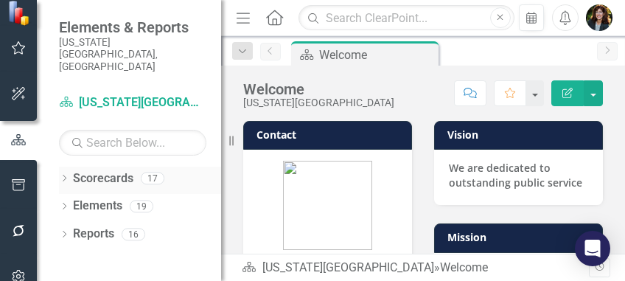
click at [102, 170] on link "Scorecards" at bounding box center [103, 178] width 60 height 17
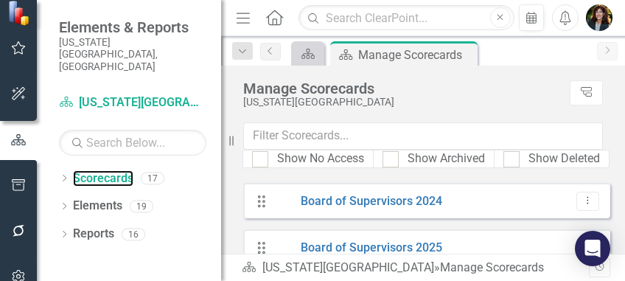
scroll to position [98, 0]
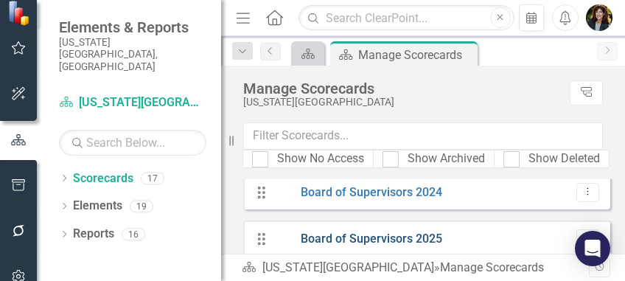
click at [395, 239] on link "Board of Supervisors 2025" at bounding box center [358, 239] width 167 height 17
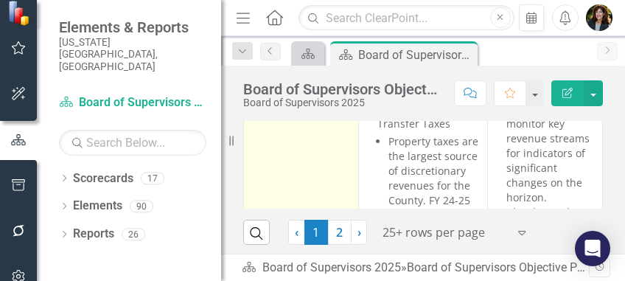
scroll to position [425, 0]
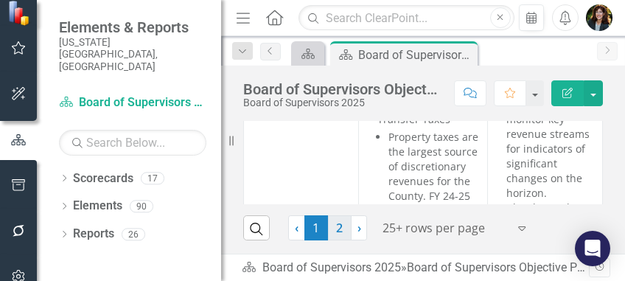
click at [337, 229] on link "2" at bounding box center [340, 227] width 24 height 25
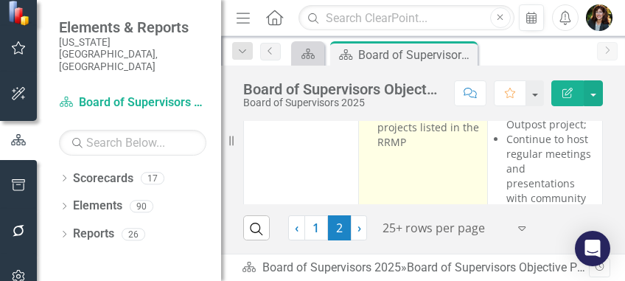
scroll to position [0, 0]
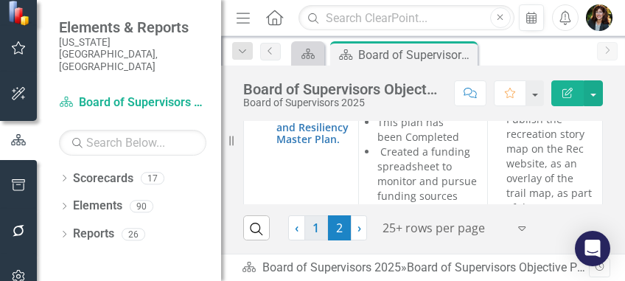
click at [315, 231] on link "1" at bounding box center [316, 227] width 24 height 25
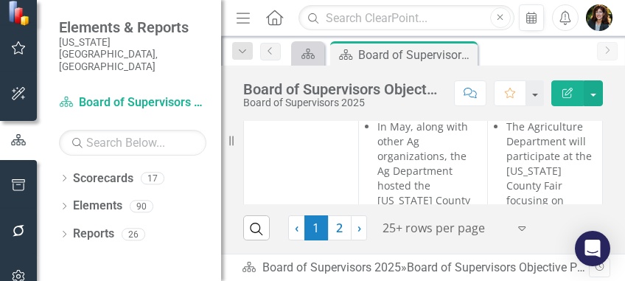
scroll to position [5009, 0]
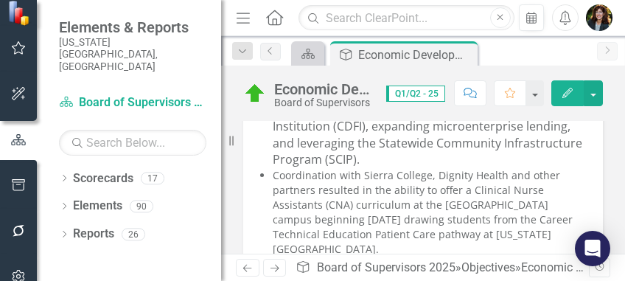
scroll to position [540, 0]
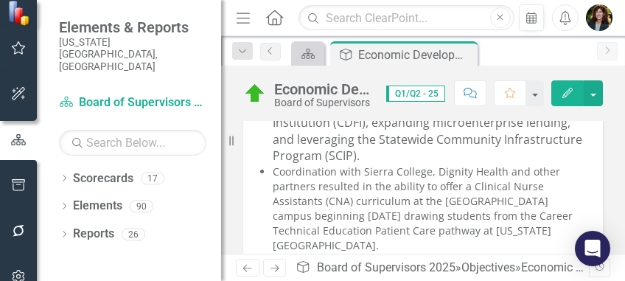
click at [318, 186] on li "Coordination with Sierra College, Dignity Health and other partners resulted in…" at bounding box center [430, 208] width 315 height 88
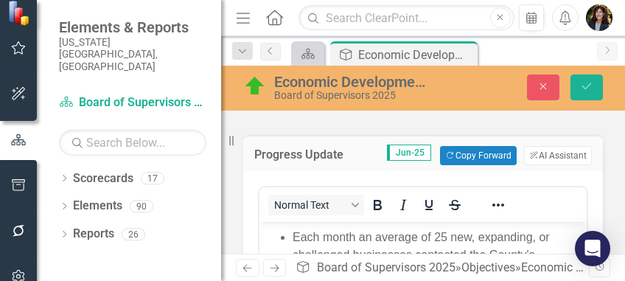
scroll to position [0, 0]
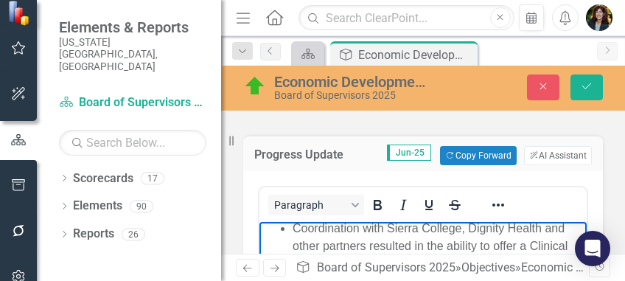
scroll to position [491, 0]
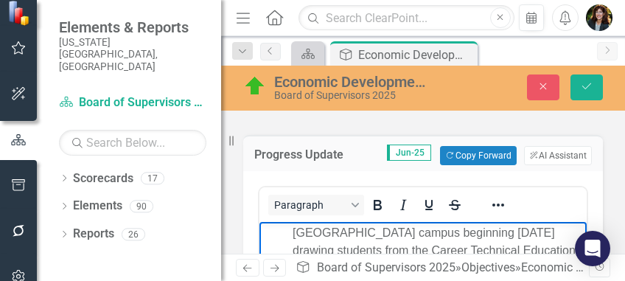
click at [415, 232] on li "Coordination with Sierra College, Dignity Health and other partners resulted in…" at bounding box center [437, 233] width 290 height 124
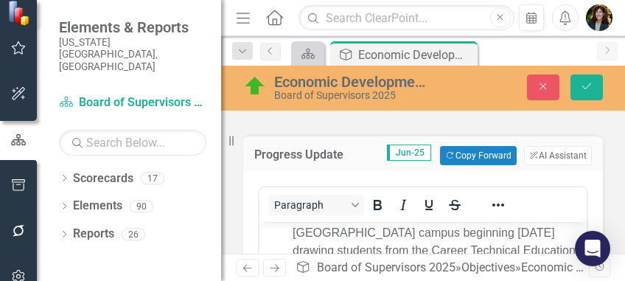
click at [542, 190] on div "Paragraph" at bounding box center [422, 204] width 327 height 29
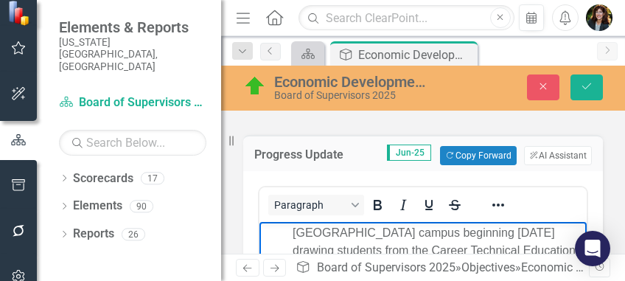
click at [417, 233] on li "Coordination with Sierra College, Dignity Health and other partners resulted in…" at bounding box center [437, 233] width 290 height 124
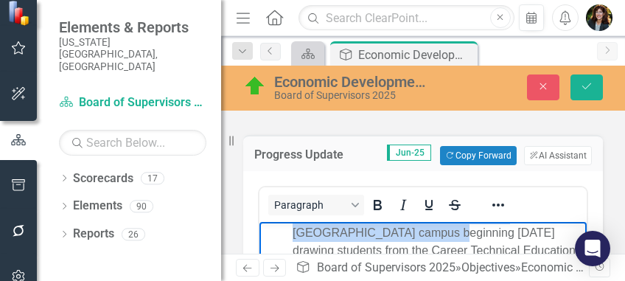
scroll to position [426, 0]
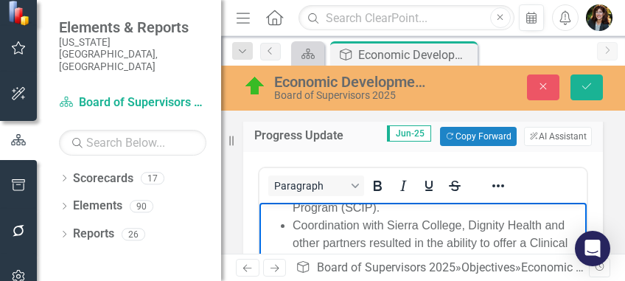
drag, startPoint x: 443, startPoint y: 224, endPoint x: 590, endPoint y: 384, distance: 217.4
click at [586, 280] on html "Q1 & Q2 ([DATE] - [DATE]) highlights include: Each month an average of 25 new, …" at bounding box center [422, 163] width 327 height 773
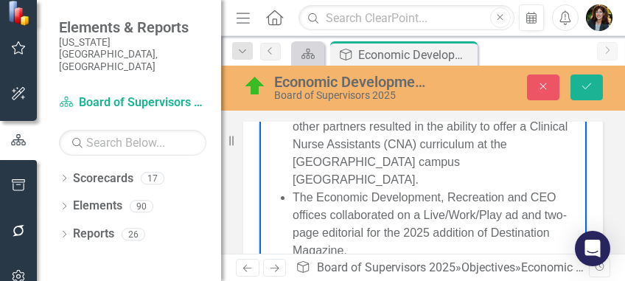
click at [445, 231] on li "The Economic Development, Recreation and CEO offices collaborated on a Live/Wor…" at bounding box center [437, 224] width 290 height 71
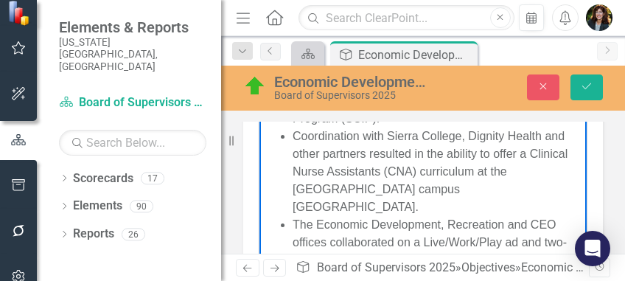
scroll to position [377, 0]
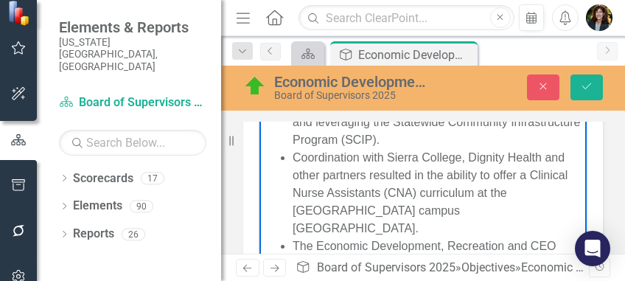
click at [415, 211] on li "Coordination with Sierra College, Dignity Health and other partners resulted in…" at bounding box center [437, 193] width 290 height 88
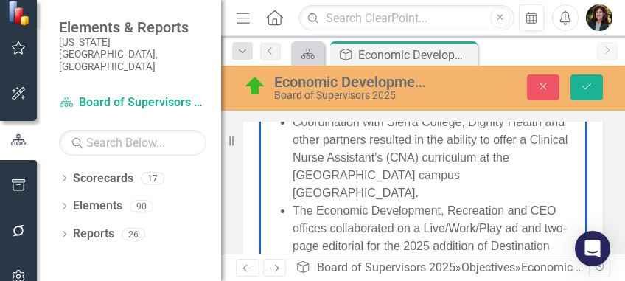
scroll to position [426, 0]
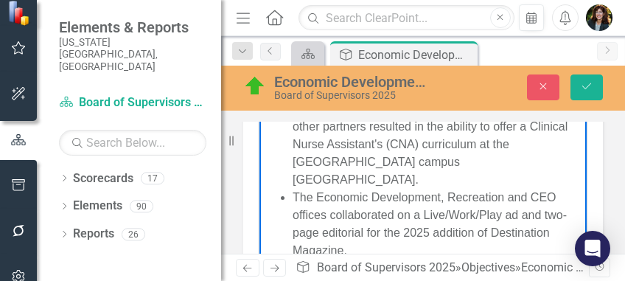
click at [446, 180] on li "Coordination with Sierra College, Dignity Health and other partners resulted in…" at bounding box center [437, 144] width 290 height 88
drag, startPoint x: 435, startPoint y: 178, endPoint x: 503, endPoint y: 178, distance: 68.5
click at [435, 178] on li "Coordination with Sierra College, Dignity Health and other partners resulted in…" at bounding box center [437, 144] width 290 height 88
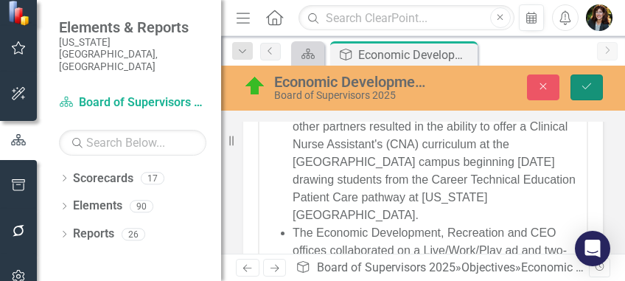
click at [577, 85] on button "Save" at bounding box center [586, 87] width 32 height 26
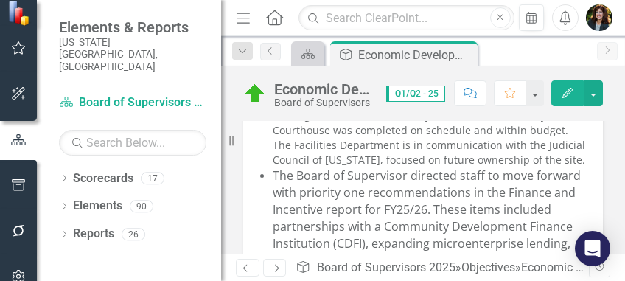
scroll to position [442, 0]
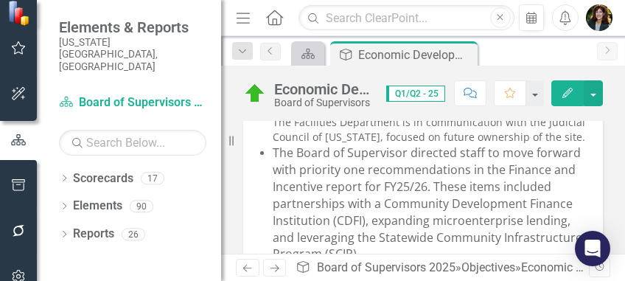
click at [349, 170] on span "The Board of Supervisor directed staff to move forward with priority one recomm…" at bounding box center [427, 202] width 309 height 117
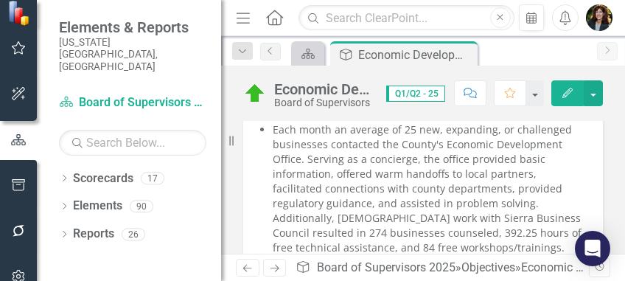
scroll to position [295, 0]
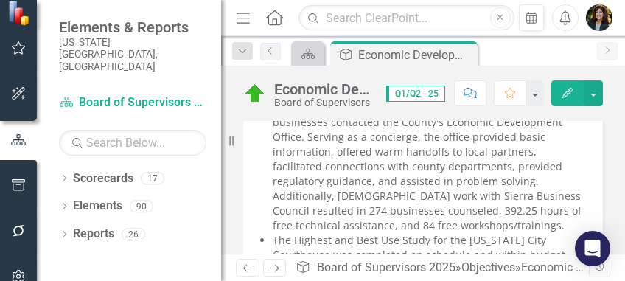
click at [387, 189] on li "Each month an average of 25 new, expanding, or challenged businesses contacted …" at bounding box center [430, 166] width 315 height 133
click at [532, 206] on li "Each month an average of 25 new, expanding, or challenged businesses contacted …" at bounding box center [430, 166] width 315 height 133
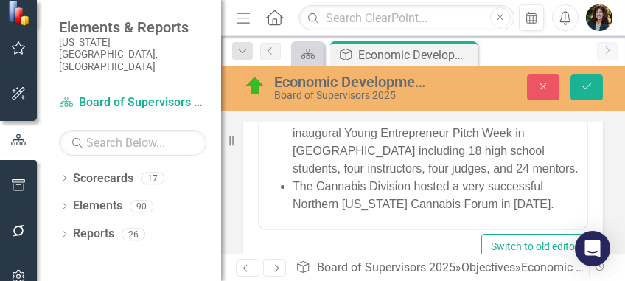
scroll to position [498, 0]
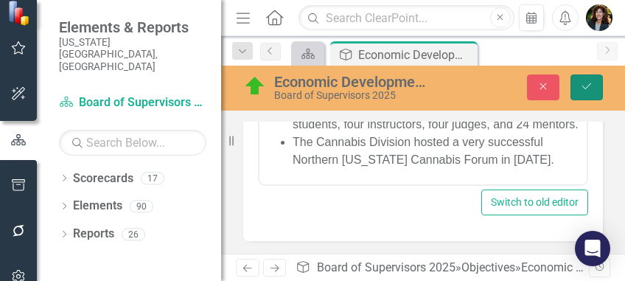
click at [584, 91] on button "Save" at bounding box center [586, 87] width 32 height 26
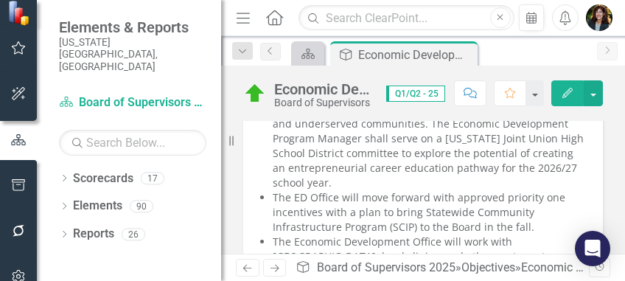
scroll to position [1080, 0]
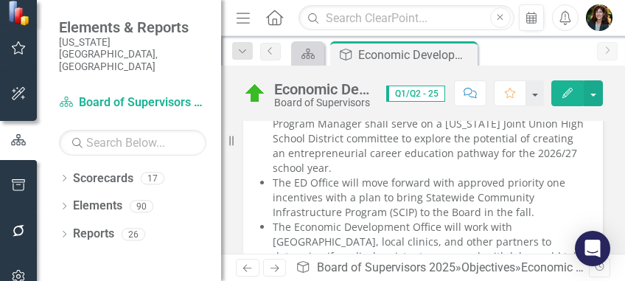
click at [525, 199] on li "The ED Office will move forward with approved priority one incentives with a pl…" at bounding box center [430, 197] width 315 height 44
click at [525, 198] on li "The ED Office will move forward with approved priority one incentives with a pl…" at bounding box center [430, 197] width 315 height 44
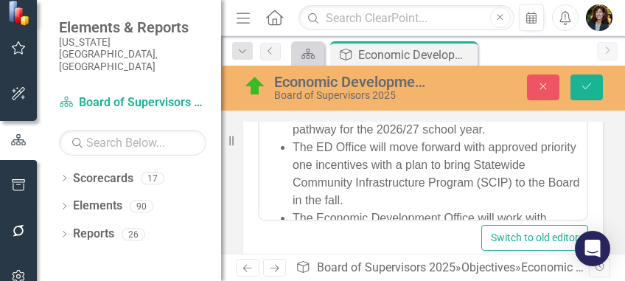
scroll to position [196, 0]
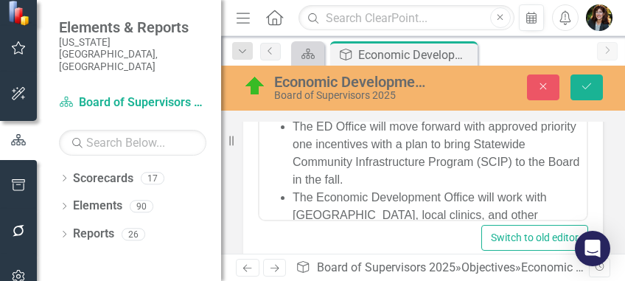
click at [388, 189] on li "The ED Office will move forward with approved priority one incentives with a pl…" at bounding box center [437, 153] width 290 height 71
click at [580, 73] on div "Economic Development Board of Supervisors 2025 Close Save" at bounding box center [423, 87] width 404 height 28
click at [591, 87] on icon "Save" at bounding box center [586, 86] width 13 height 10
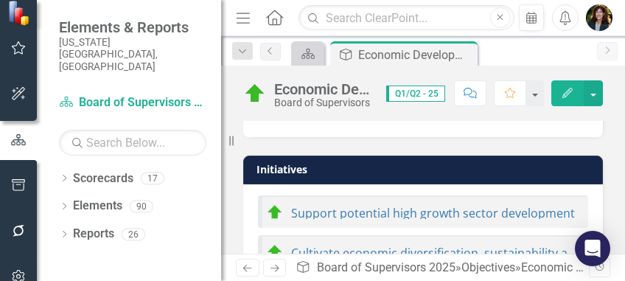
scroll to position [1326, 0]
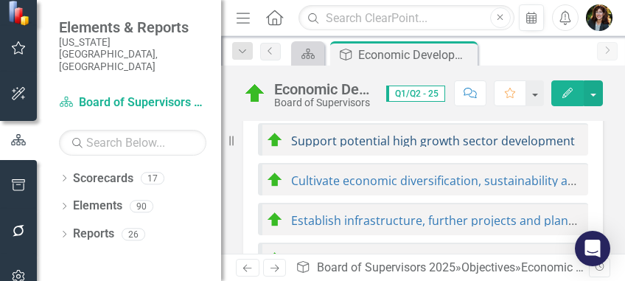
click at [337, 133] on link "Support potential high growth sector development" at bounding box center [433, 141] width 284 height 16
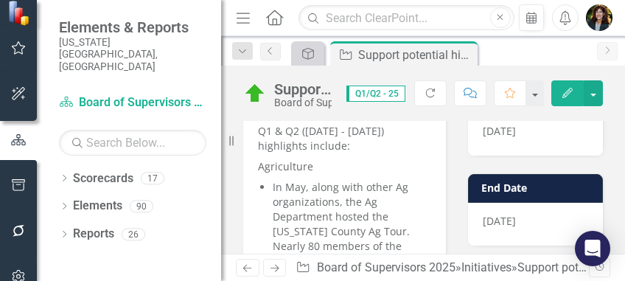
scroll to position [147, 0]
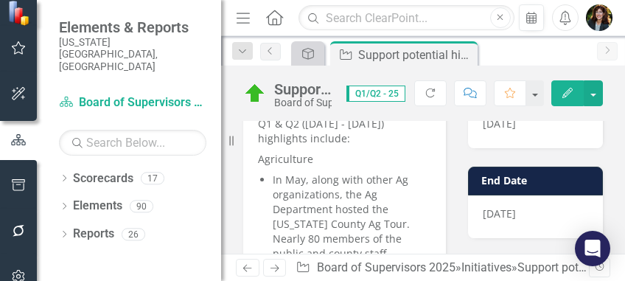
click at [334, 150] on p "Agriculture" at bounding box center [344, 159] width 173 height 21
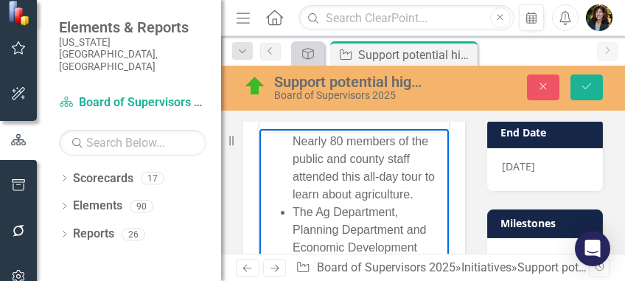
click at [410, 194] on li "In May, along with other Ag organizations, the Ag Department hosted the [US_STA…" at bounding box center [368, 131] width 152 height 141
click at [354, 195] on li "In May, along with other Ag organizations, the Ag Department hosted the [US_STA…" at bounding box center [368, 131] width 152 height 141
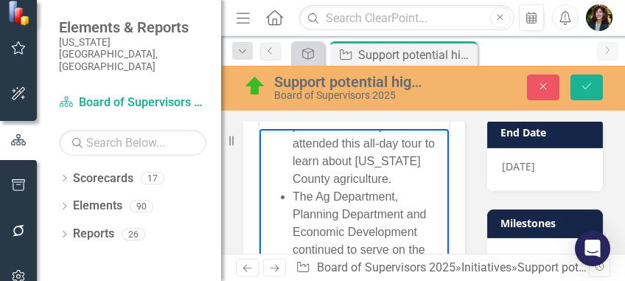
scroll to position [196, 0]
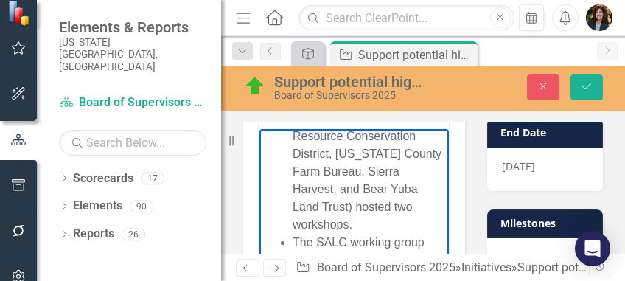
scroll to position [491, 0]
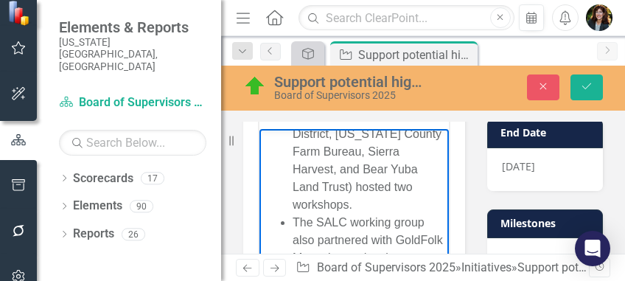
click at [364, 213] on li "The Ag Department, Planning Department and Economic Development Office continue…" at bounding box center [368, 45] width 152 height 336
click at [415, 204] on li "The Ag Department, Planning Department and Economic Development Office continue…" at bounding box center [368, 45] width 152 height 336
drag, startPoint x: 415, startPoint y: 203, endPoint x: 382, endPoint y: 253, distance: 59.9
click at [392, 213] on li "The Ag Department, Planning Department and Economic Development Office continue…" at bounding box center [368, 45] width 152 height 336
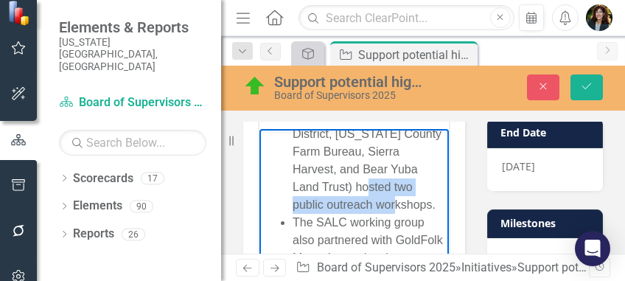
click at [396, 213] on li "The Ag Department, Planning Department and Economic Development Office continue…" at bounding box center [368, 45] width 152 height 336
click at [373, 213] on li "The Ag Department, Planning Department and Economic Development Office continue…" at bounding box center [368, 45] width 152 height 336
click at [421, 203] on li "The Ag Department, Planning Department and Economic Development Office continue…" at bounding box center [368, 45] width 152 height 336
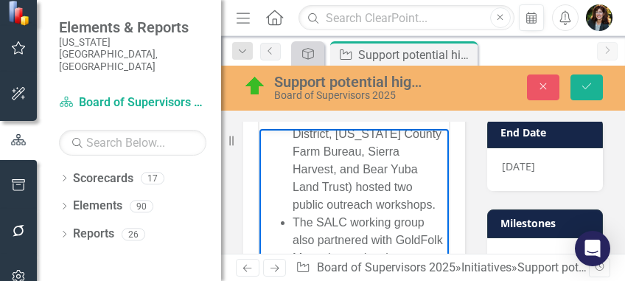
click at [382, 213] on li "The Ag Department, Planning Department and Economic Development Office continue…" at bounding box center [368, 45] width 152 height 336
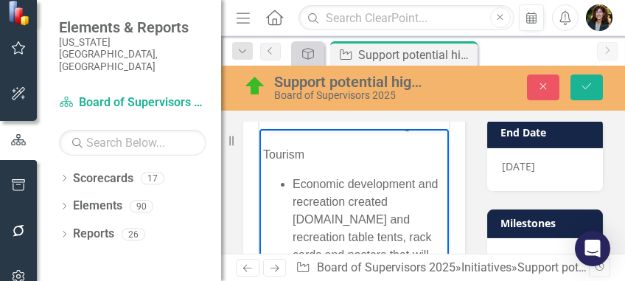
scroll to position [884, 0]
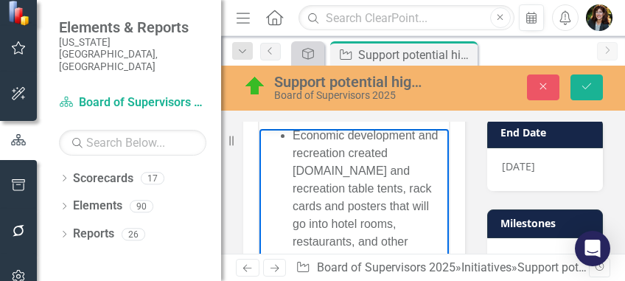
click at [295, 205] on li "Economic development and recreation created [DOMAIN_NAME] and recreation table …" at bounding box center [368, 196] width 152 height 141
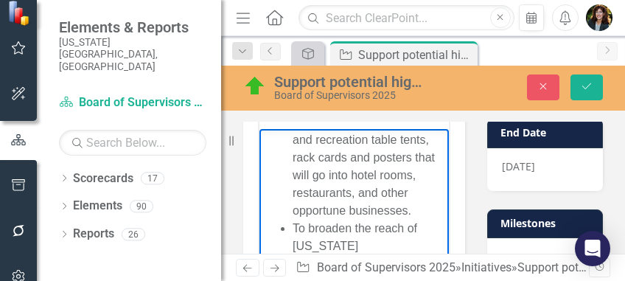
scroll to position [982, 0]
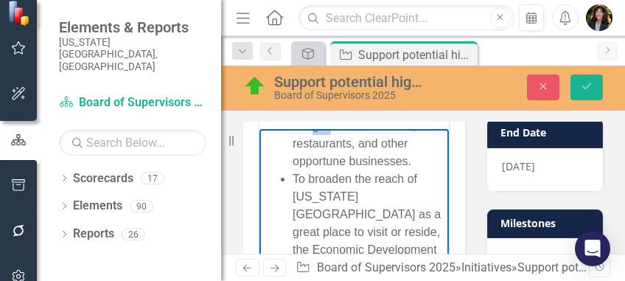
drag, startPoint x: 429, startPoint y: 195, endPoint x: 416, endPoint y: 203, distance: 14.5
click at [416, 169] on li "The Economic Development and Recreation offices created [DOMAIN_NAME] and recre…" at bounding box center [368, 98] width 152 height 141
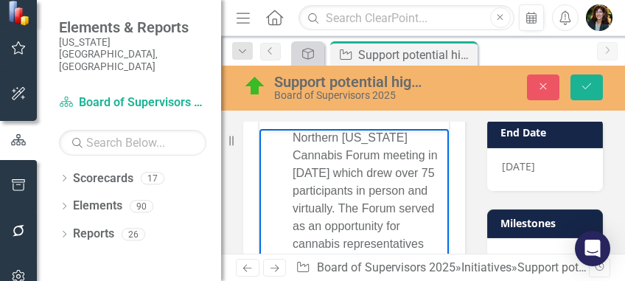
scroll to position [2357, 0]
click at [362, 169] on li "The Cannabis Division with support from Economic Development hosted the Norther…" at bounding box center [368, 207] width 152 height 265
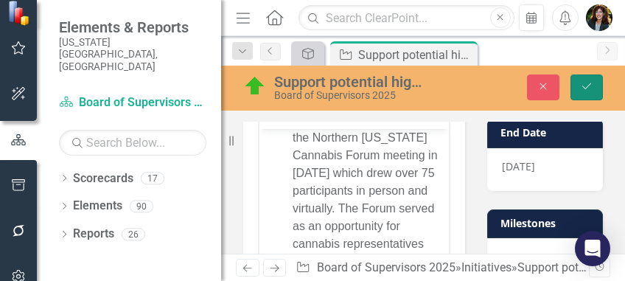
click at [588, 83] on icon "Save" at bounding box center [586, 86] width 13 height 10
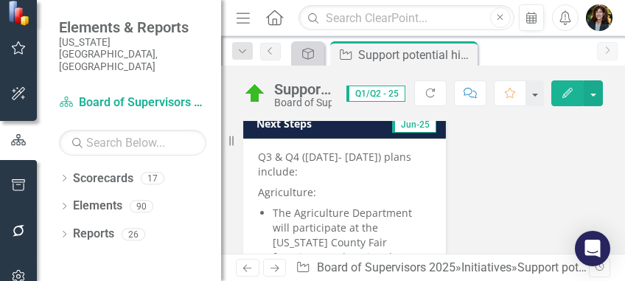
scroll to position [2013, 0]
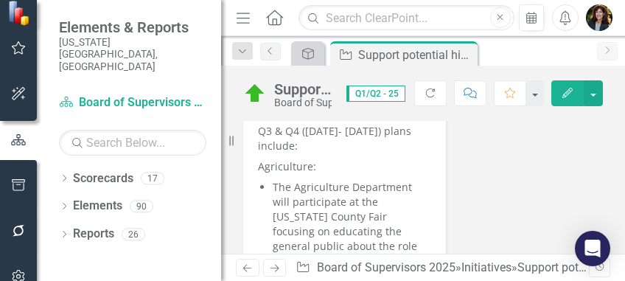
click at [337, 203] on li "The Agriculture Department will participate at the [US_STATE] County Fair focus…" at bounding box center [352, 239] width 158 height 118
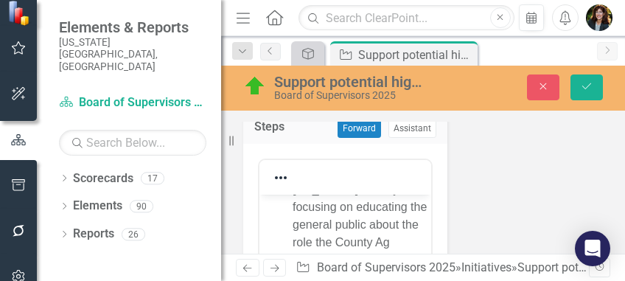
scroll to position [196, 0]
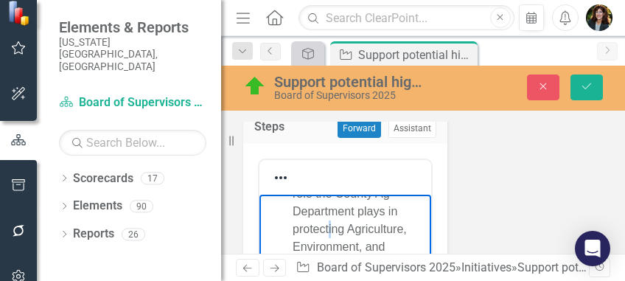
click at [294, 247] on li "The Agriculture Department will participate at the [US_STATE] County Fair focus…" at bounding box center [359, 176] width 135 height 194
click at [298, 261] on li "The Agriculture Department will participate at the [US_STATE] County Fair focus…" at bounding box center [359, 176] width 135 height 194
click at [296, 264] on li "The Agriculture Department will participate at the [US_STATE] County Fair focus…" at bounding box center [359, 176] width 135 height 194
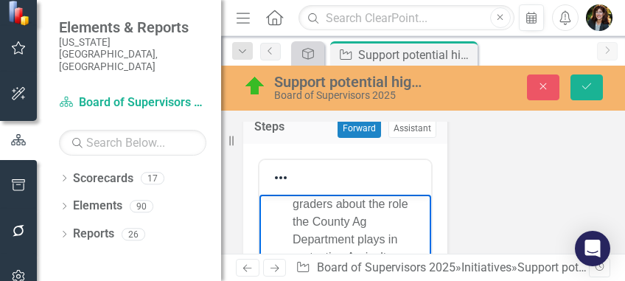
scroll to position [393, 0]
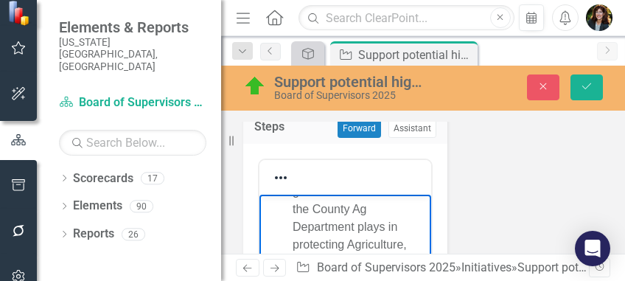
click at [352, 264] on li "The Agriculture Department will participate at the [US_STATE] County Farm Day w…" at bounding box center [359, 183] width 135 height 212
click at [349, 260] on li "The Agriculture Department will participate at the [US_STATE] County Farm Day w…" at bounding box center [359, 183] width 135 height 212
click at [294, 280] on li "The Agriculture Department will participate at the [US_STATE] County Farm Day w…" at bounding box center [359, 183] width 135 height 212
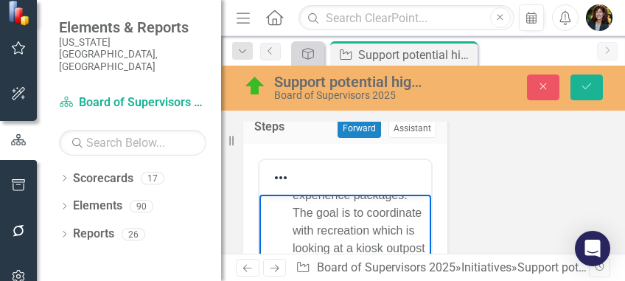
scroll to position [982, 0]
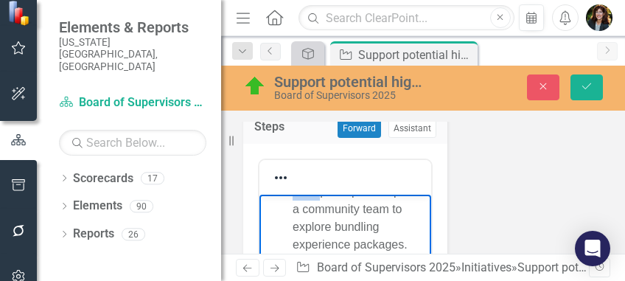
drag, startPoint x: 354, startPoint y: 244, endPoint x: 326, endPoint y: 247, distance: 27.5
click at [326, 247] on li "The Economic Development (ED) Office shall participate as part of a community t…" at bounding box center [359, 262] width 135 height 230
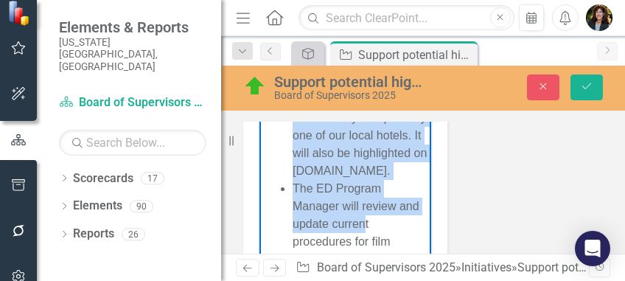
scroll to position [2142, 0]
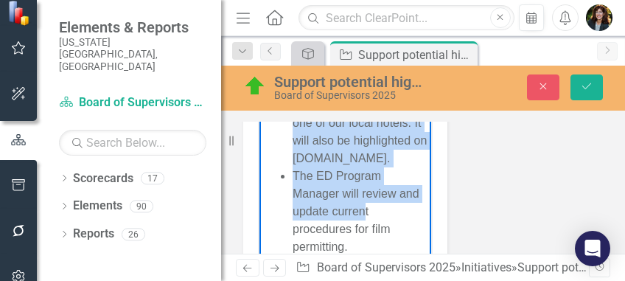
drag, startPoint x: 351, startPoint y: 124, endPoint x: 411, endPoint y: 245, distance: 134.1
click at [411, 167] on li "The Economic Development (ED) Office will participate as part of a community te…" at bounding box center [359, 52] width 135 height 230
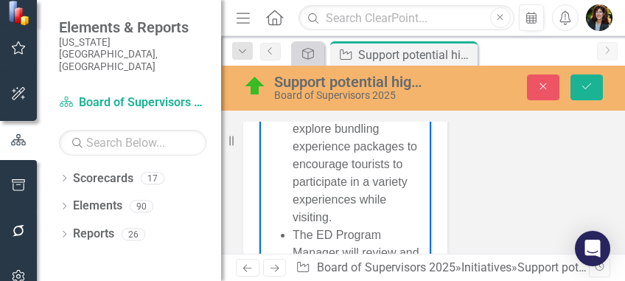
scroll to position [954, 0]
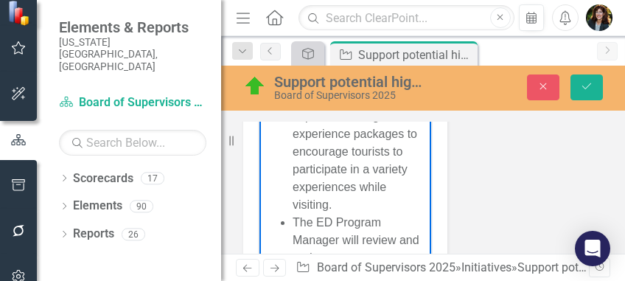
click at [345, 214] on li "The Economic Development (ED) Office will participate as part of a community te…" at bounding box center [359, 125] width 135 height 177
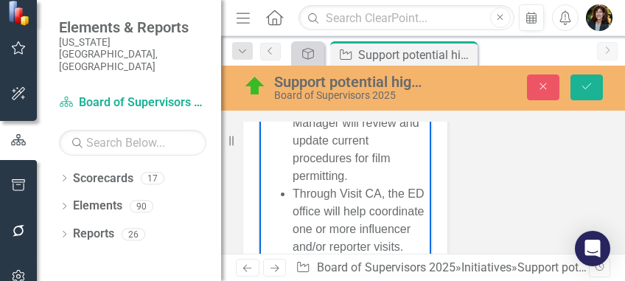
scroll to position [1101, 0]
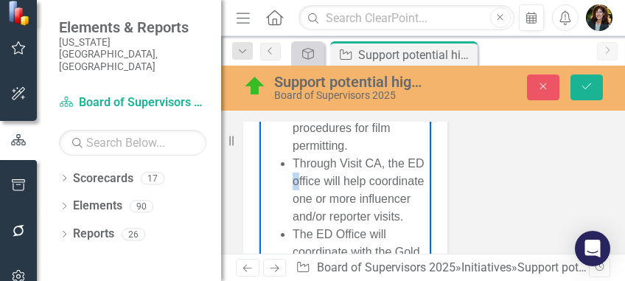
click at [315, 225] on li "Through Visit CA, the ED office will help coordinate one or more influencer and…" at bounding box center [359, 190] width 135 height 71
click at [390, 215] on li "Through Visit CA, the ED Office will help coordinate one or more influencer and…" at bounding box center [359, 190] width 135 height 71
click at [382, 218] on li "Through Visit CA, the ED Office will help coordinate one or more influencer and…" at bounding box center [359, 190] width 135 height 71
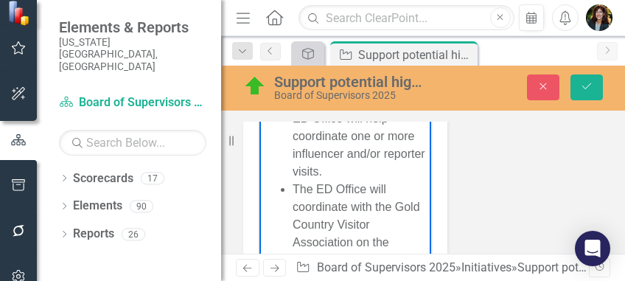
scroll to position [1249, 0]
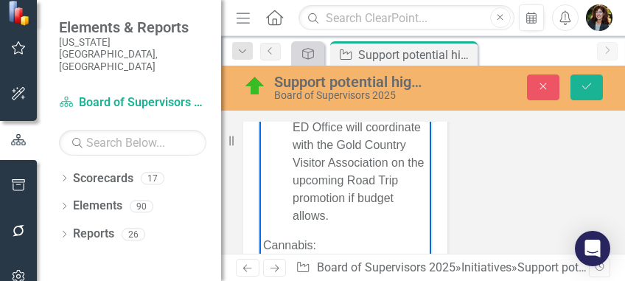
scroll to position [1298, 0]
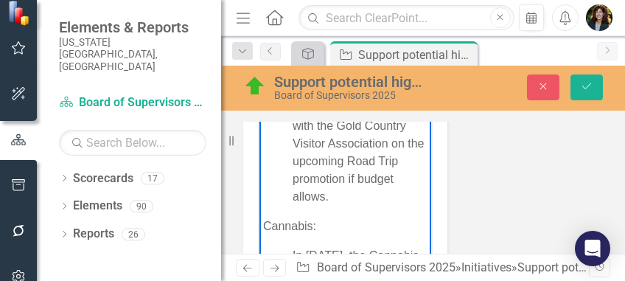
click at [343, 206] on li "If the budget allows, the ED Office will coordinate with the Gold Country Visit…" at bounding box center [359, 144] width 135 height 124
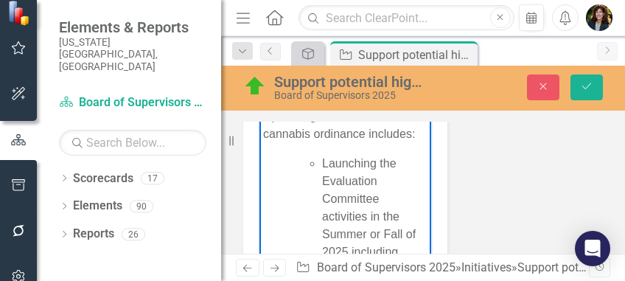
scroll to position [1593, 0]
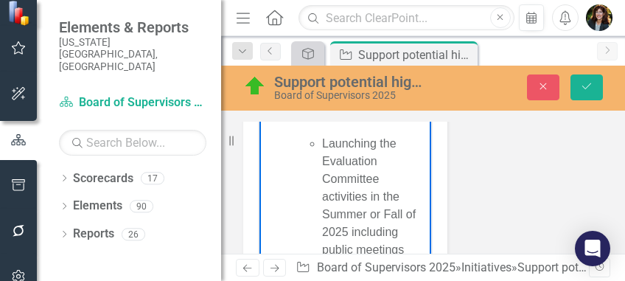
click at [322, 250] on li "Launching the Evaluation Committee activities in the Summer or Fall of 2025 inc…" at bounding box center [374, 267] width 105 height 265
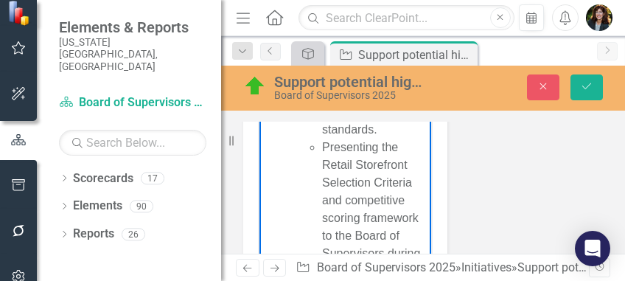
scroll to position [1887, 0]
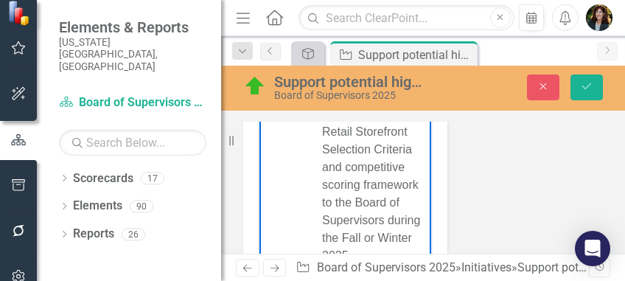
click at [325, 256] on li "Presenting the Retail Storefront Selection Criteria and competitive scoring fra…" at bounding box center [374, 184] width 105 height 159
drag, startPoint x: 361, startPoint y: 269, endPoint x: 378, endPoint y: 273, distance: 17.5
click at [361, 264] on li "Staff will presenting the Retail Storefront Selection Criteria and competitive …" at bounding box center [374, 184] width 105 height 159
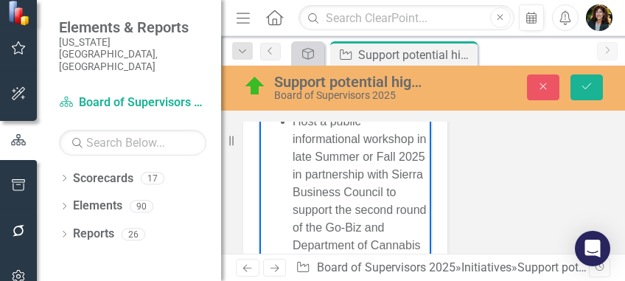
scroll to position [2378, 0]
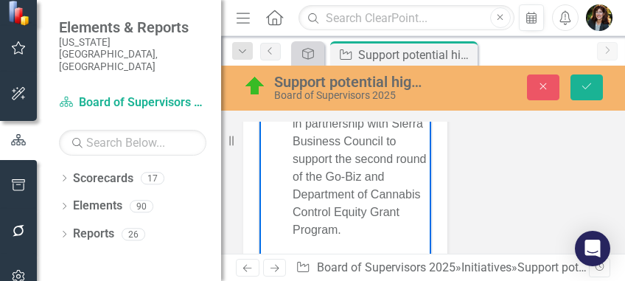
click at [294, 225] on li "Host a public informational workshop in late Summer or Fall 2025 in partnership…" at bounding box center [359, 150] width 135 height 177
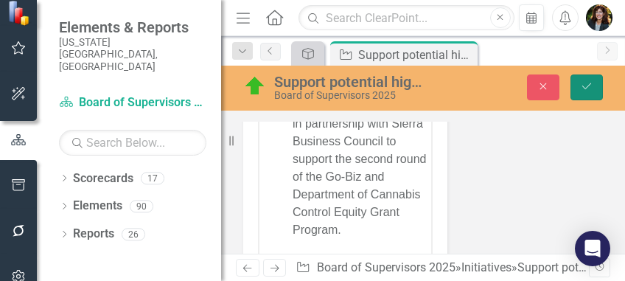
click at [577, 77] on button "Save" at bounding box center [586, 87] width 32 height 26
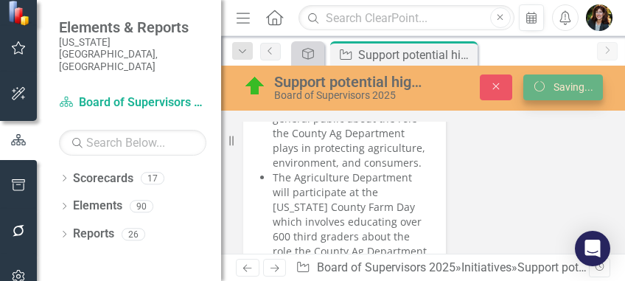
scroll to position [2151, 0]
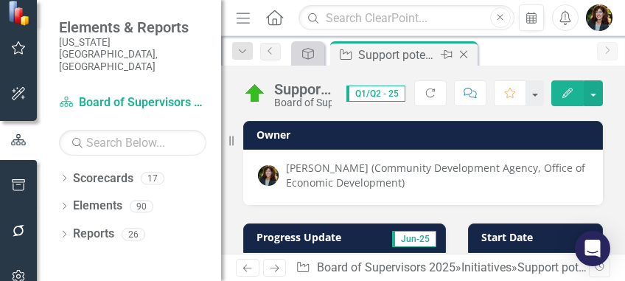
click at [462, 52] on icon "Close" at bounding box center [463, 55] width 15 height 12
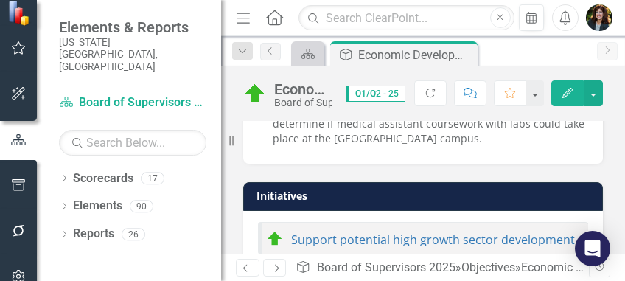
scroll to position [1326, 0]
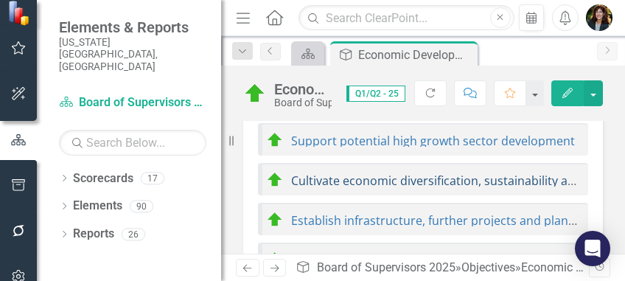
click at [345, 172] on link "Cultivate economic diversification, sustainability and equity" at bounding box center [455, 180] width 329 height 16
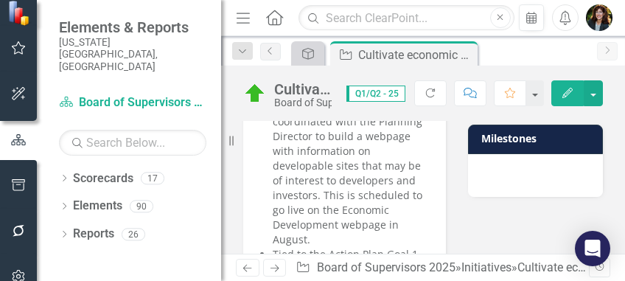
scroll to position [295, 0]
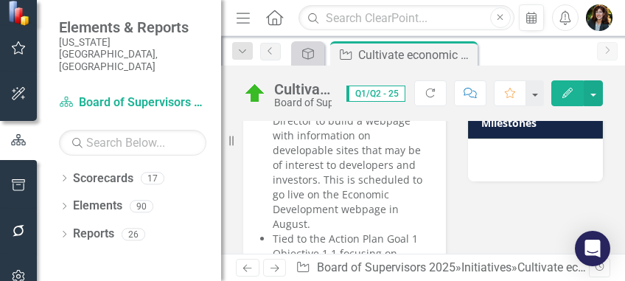
click at [312, 220] on li "Tied to Objective 3 in the Economic Development Action Plan the Economic Develo…" at bounding box center [352, 136] width 158 height 192
click at [311, 220] on li "Tied to Objective 3 in the Economic Development Action Plan the Economic Develo…" at bounding box center [352, 136] width 158 height 192
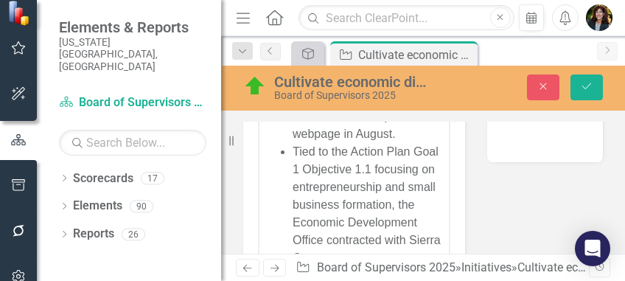
scroll to position [196, 0]
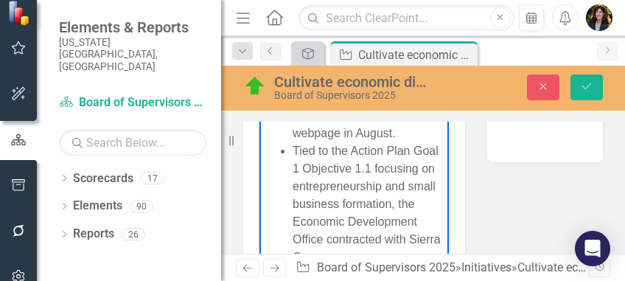
click at [337, 141] on li "Tied to Objective 3 in the Economic Development Action Plan the Economic Develo…" at bounding box center [368, 27] width 152 height 230
click at [595, 84] on button "Save" at bounding box center [586, 87] width 32 height 26
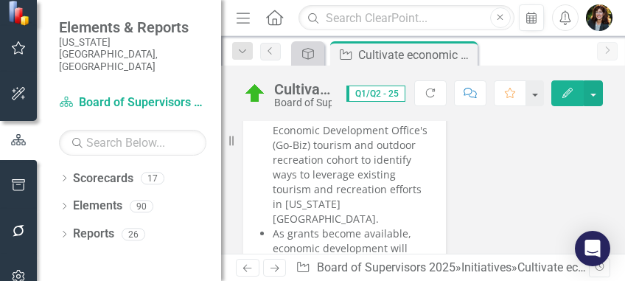
scroll to position [1227, 0]
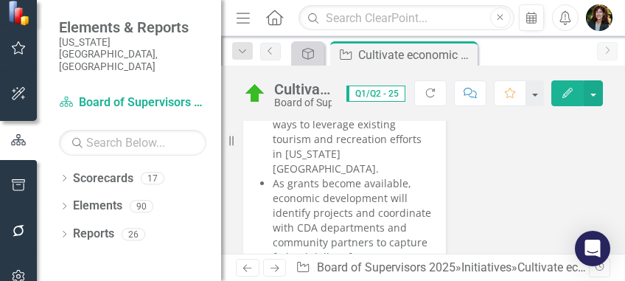
click at [354, 176] on li "As grants become available, economic development will identify projects and coo…" at bounding box center [352, 235] width 158 height 118
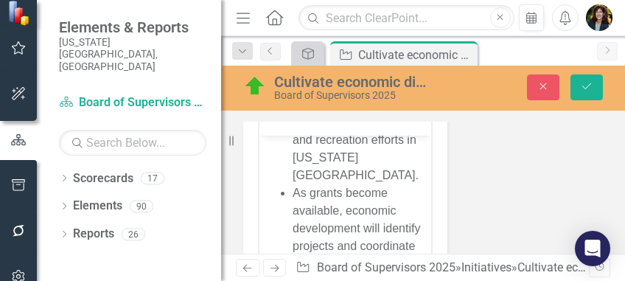
scroll to position [442, 0]
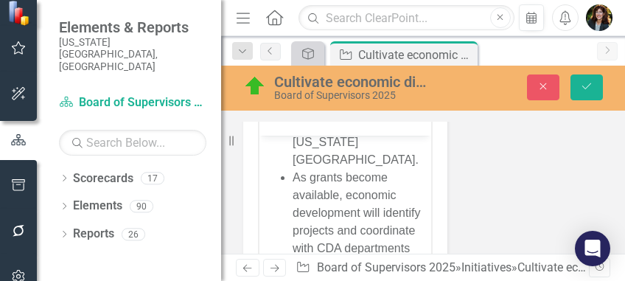
click at [343, 211] on li "As grants become available, economic development will identify projects and coo…" at bounding box center [359, 257] width 135 height 177
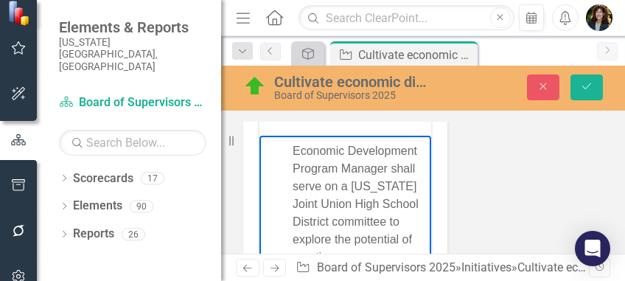
scroll to position [835, 0]
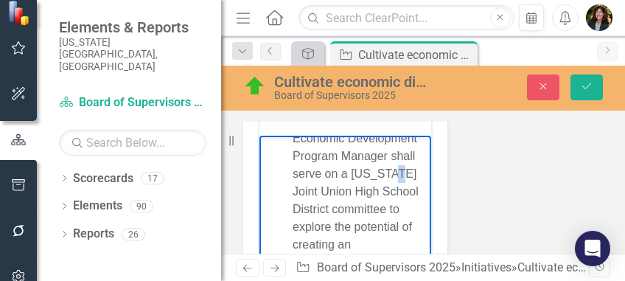
click at [294, 242] on li "The Economic Development Action plan emphasizes “ grow-from-within” strategies …" at bounding box center [359, 130] width 135 height 354
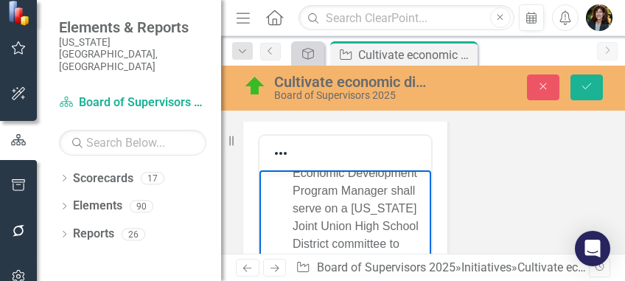
scroll to position [953, 0]
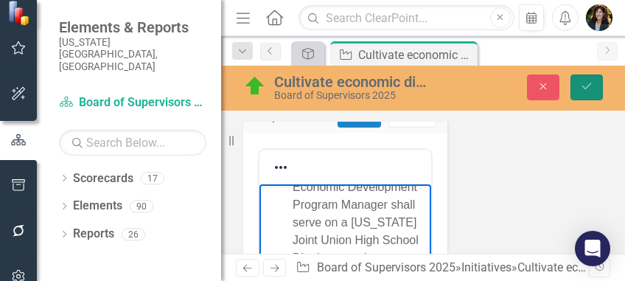
click at [582, 85] on icon "submit" at bounding box center [586, 86] width 9 height 6
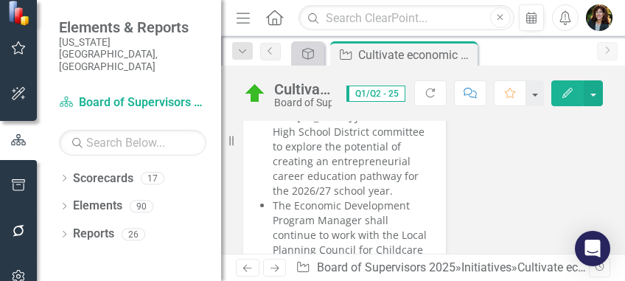
scroll to position [1571, 0]
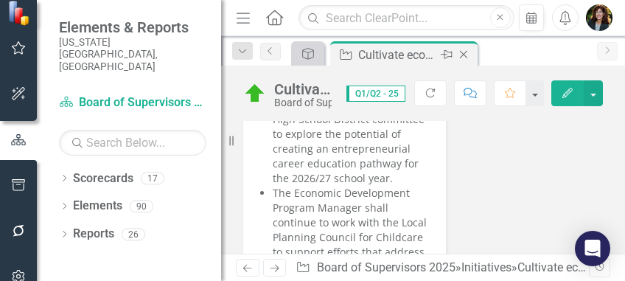
click at [461, 51] on icon "Close" at bounding box center [463, 55] width 15 height 12
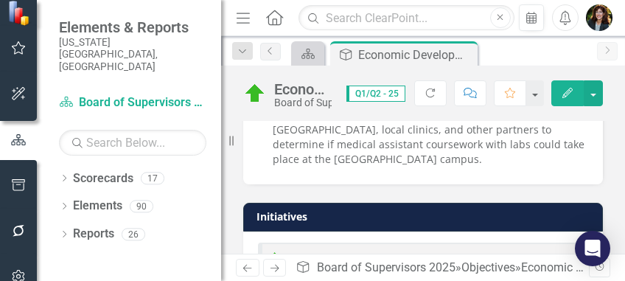
scroll to position [1277, 0]
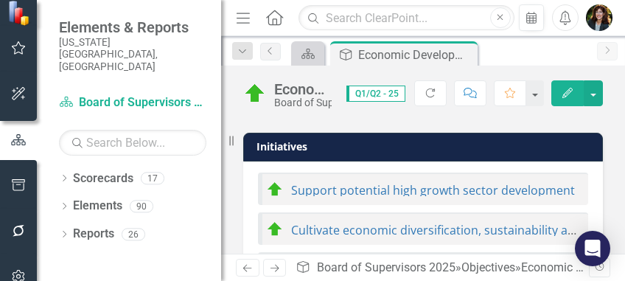
click at [382, 261] on link "Establish infrastructure, further projects and plans to support economic vitali…" at bounding box center [512, 269] width 442 height 16
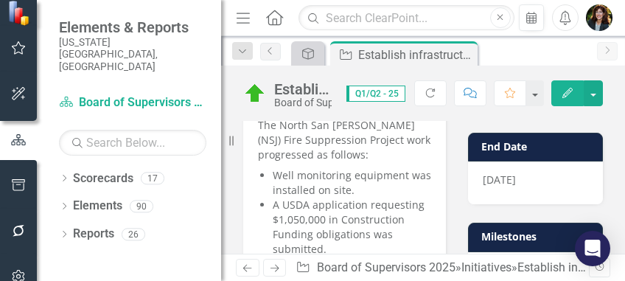
scroll to position [196, 0]
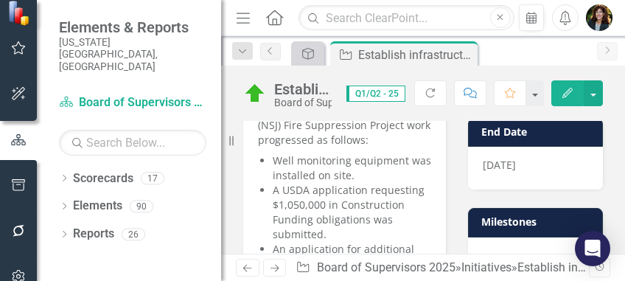
click at [345, 205] on li "A USDA application requesting $1,050,000 in Construction Funding obligations wa…" at bounding box center [352, 212] width 158 height 59
click at [344, 206] on li "A USDA application requesting $1,050,000 in Construction Funding obligations wa…" at bounding box center [352, 212] width 158 height 59
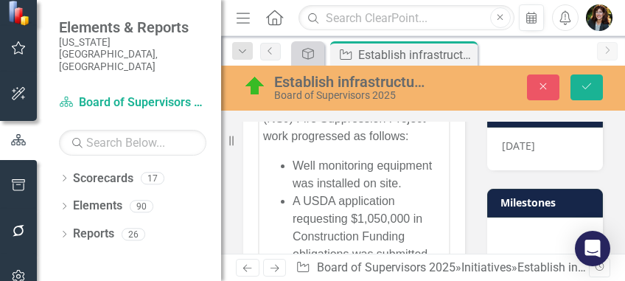
scroll to position [98, 0]
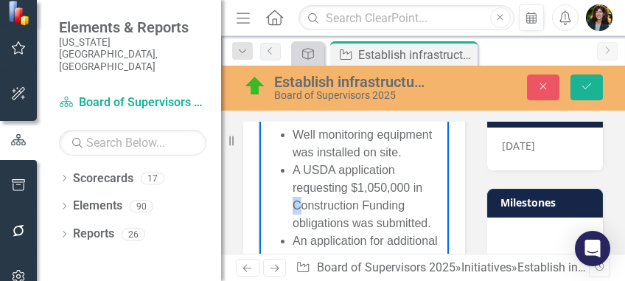
click at [296, 203] on li "A USDA application requesting $1,050,000 in Construction Funding obligations wa…" at bounding box center [368, 196] width 152 height 71
click at [359, 203] on li "A USDA application requesting $1,050,000 in construction Funding obligations wa…" at bounding box center [368, 196] width 152 height 71
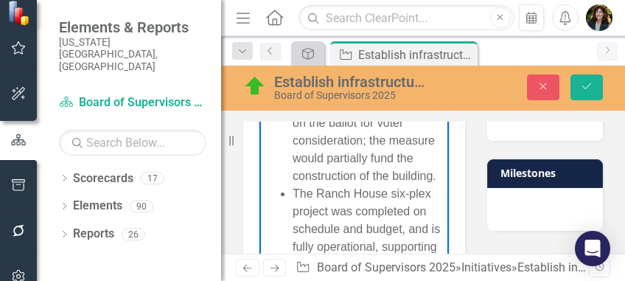
scroll to position [271, 0]
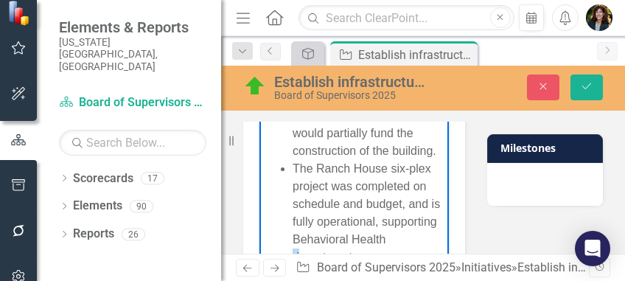
click at [332, 236] on li "The Ranch House six-plex project was completed on schedule and budget, and is f…" at bounding box center [368, 212] width 152 height 106
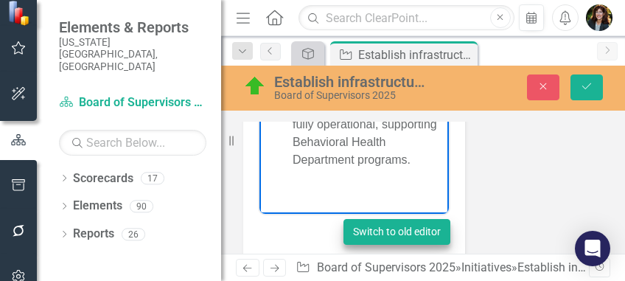
scroll to position [369, 0]
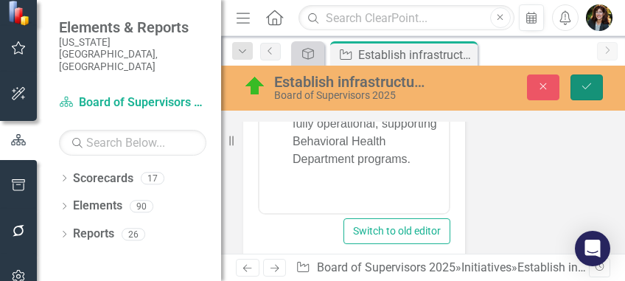
click at [585, 79] on button "Save" at bounding box center [586, 87] width 32 height 26
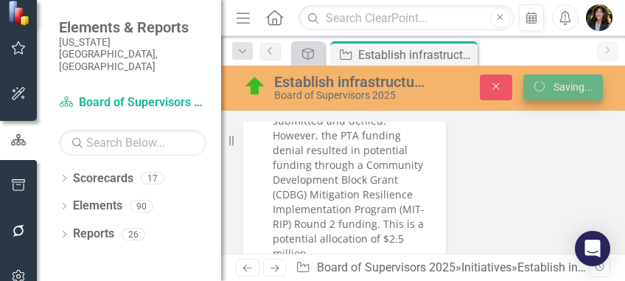
scroll to position [348, 0]
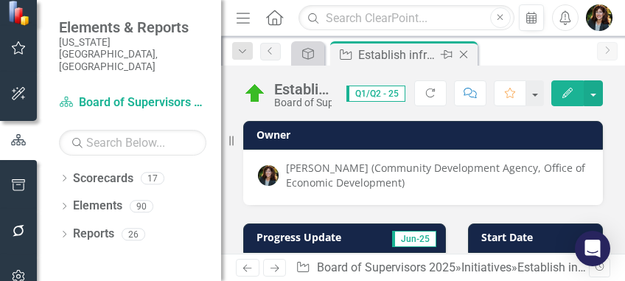
click at [464, 55] on icon "Close" at bounding box center [463, 55] width 15 height 12
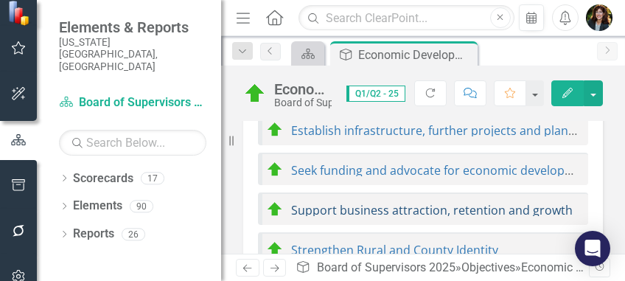
scroll to position [1424, 0]
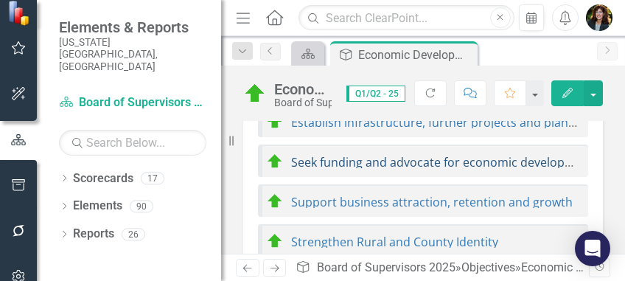
click at [368, 154] on link "Seek funding and advocate for economic development priorities" at bounding box center [469, 162] width 357 height 16
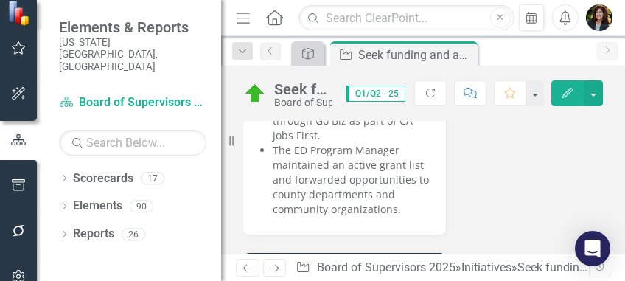
scroll to position [491, 0]
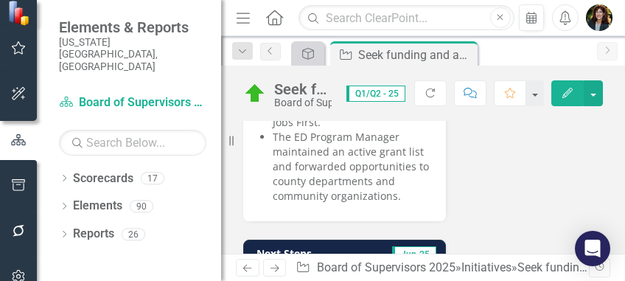
click at [401, 194] on li "The ED Program Manager maintained an active grant list and forwarded opportunit…" at bounding box center [352, 167] width 158 height 74
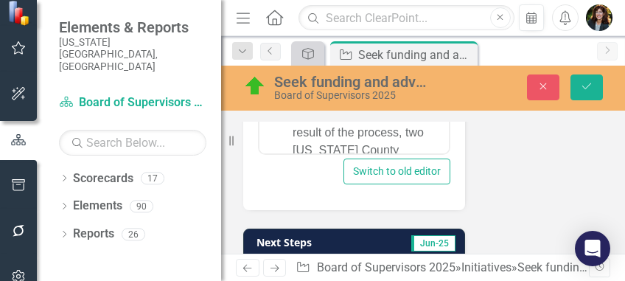
scroll to position [364, 0]
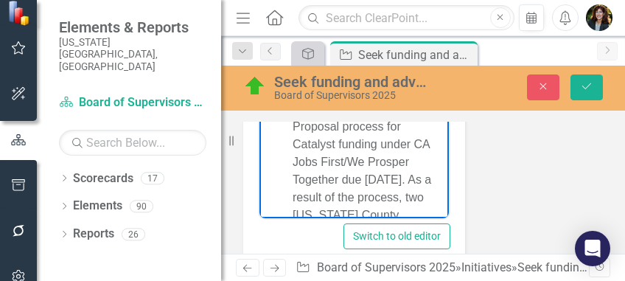
click at [387, 165] on li "In coordination with the Economic Resource Council, the Economic Development (E…" at bounding box center [368, 162] width 152 height 301
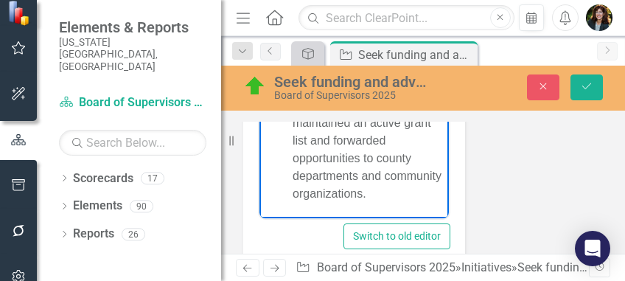
scroll to position [410, 0]
click at [422, 191] on li "The ED Program Manager maintained an active grant list and forwarded opportunit…" at bounding box center [368, 149] width 152 height 106
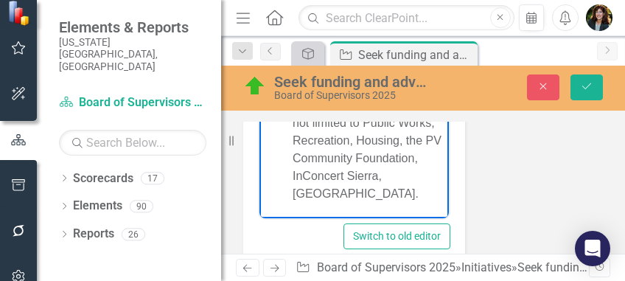
scroll to position [498, 0]
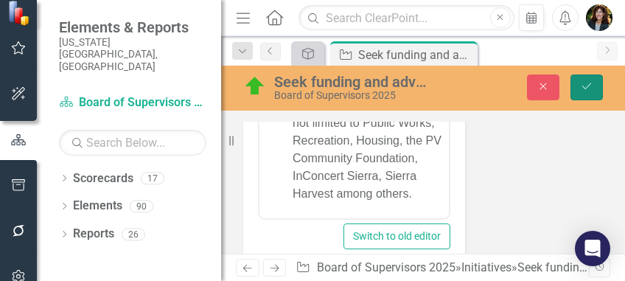
click at [589, 74] on button "Save" at bounding box center [586, 87] width 32 height 26
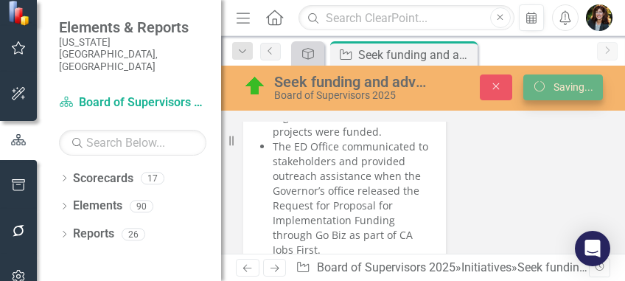
scroll to position [343, 0]
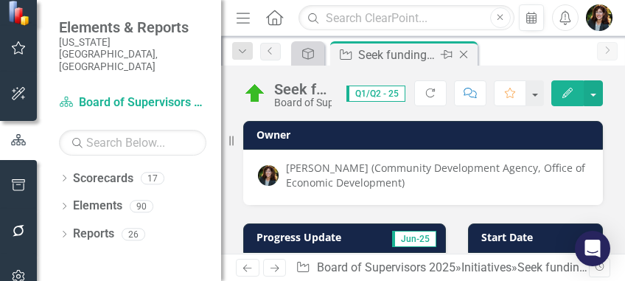
click at [466, 52] on icon "Close" at bounding box center [463, 55] width 15 height 12
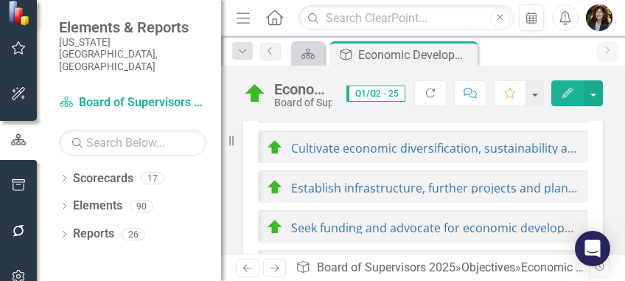
scroll to position [1424, 0]
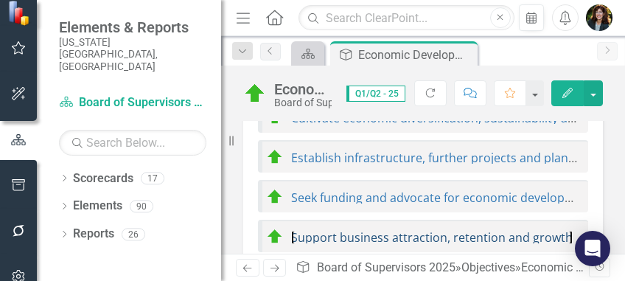
click at [396, 192] on div "Support potential high growth sector development Cultivate economic diversifica…" at bounding box center [422, 181] width 359 height 264
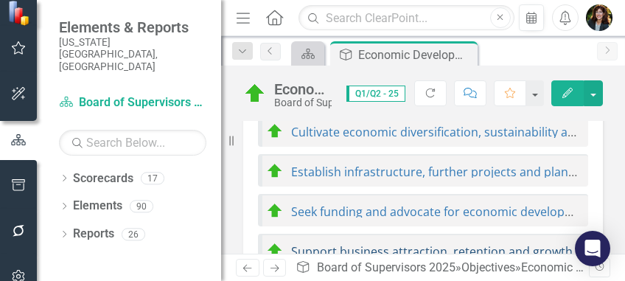
click at [366, 243] on link "Support business attraction, retention and growth" at bounding box center [431, 251] width 281 height 16
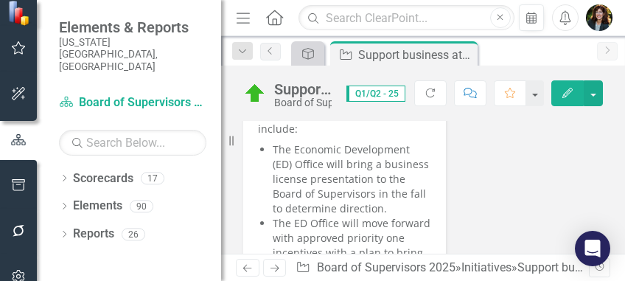
scroll to position [1179, 0]
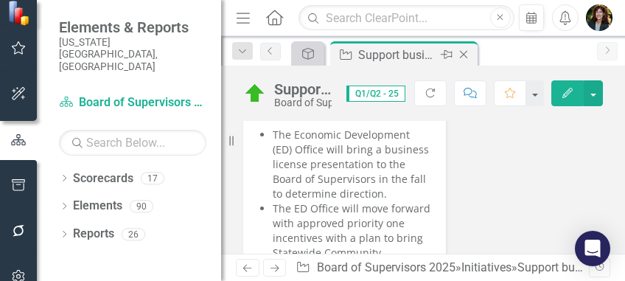
click at [465, 52] on icon at bounding box center [464, 55] width 8 height 8
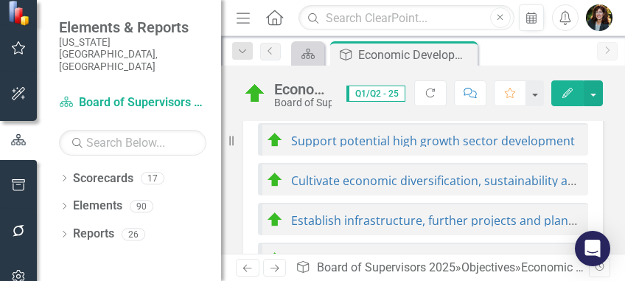
scroll to position [1424, 0]
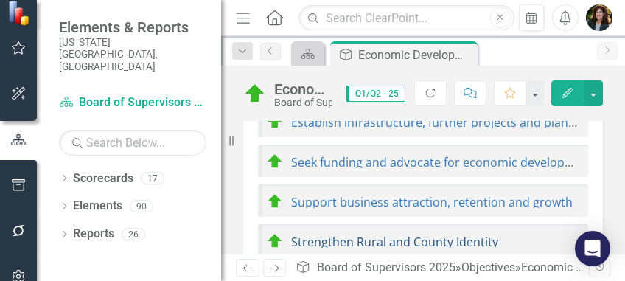
click at [371, 233] on link "Strengthen Rural and County Identity" at bounding box center [394, 241] width 207 height 16
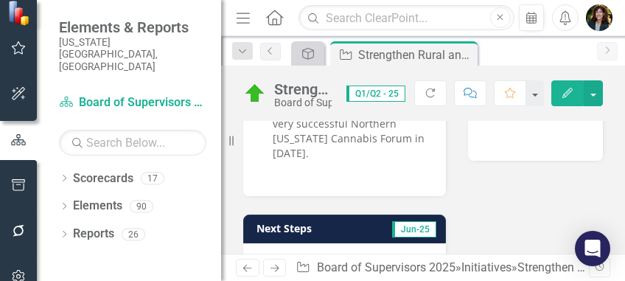
scroll to position [295, 0]
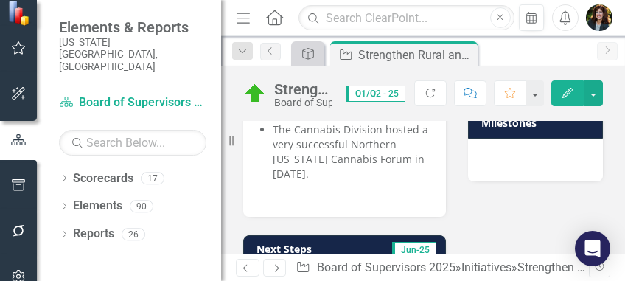
click at [331, 176] on li "The Cannabis Division hosted a very successful Northern [US_STATE] Cannabis For…" at bounding box center [352, 151] width 158 height 59
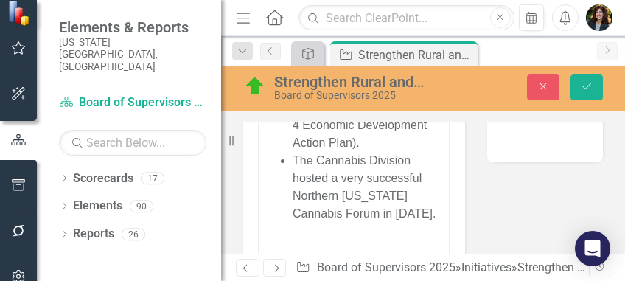
scroll to position [98, 0]
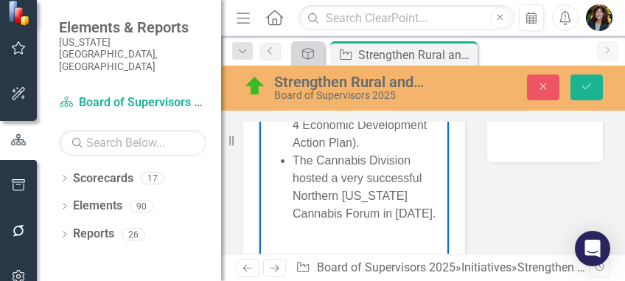
drag, startPoint x: 329, startPoint y: 224, endPoint x: 289, endPoint y: 152, distance: 81.8
click at [289, 152] on ul "The Economic Development office supported and participated in the Recreation an…" at bounding box center [354, 107] width 182 height 230
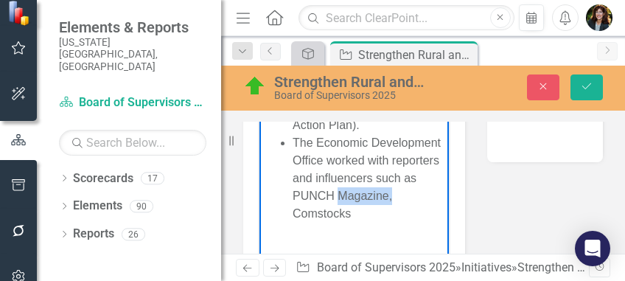
drag, startPoint x: 399, startPoint y: 219, endPoint x: 342, endPoint y: 225, distance: 57.8
click at [342, 222] on li "The Economic Development Office worked with reporters and influencers such as P…" at bounding box center [368, 177] width 152 height 88
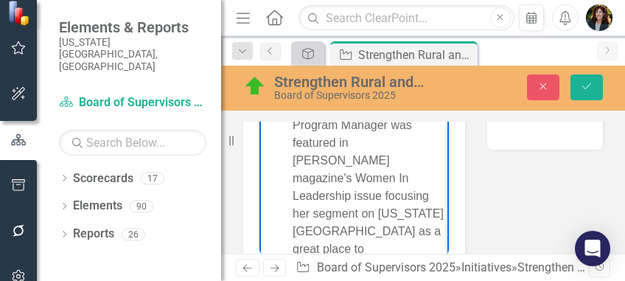
scroll to position [250, 0]
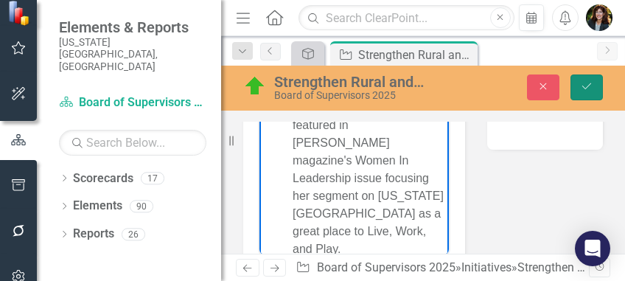
click at [580, 82] on icon "Save" at bounding box center [586, 86] width 13 height 10
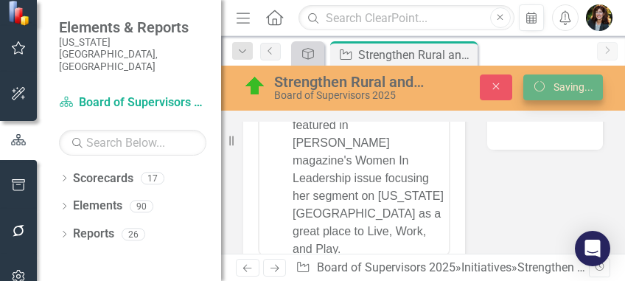
scroll to position [306, 0]
